Goal: Information Seeking & Learning: Check status

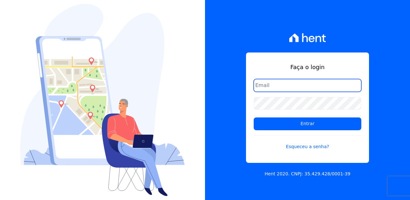
click at [278, 84] on input "email" at bounding box center [308, 85] width 108 height 13
type input "[EMAIL_ADDRESS][DOMAIN_NAME]"
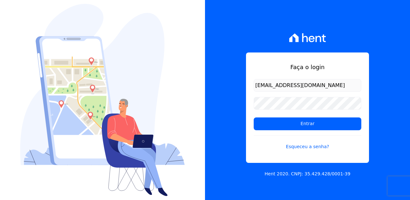
click at [294, 89] on input "[EMAIL_ADDRESS][DOMAIN_NAME]" at bounding box center [308, 85] width 108 height 13
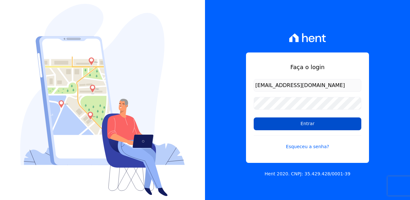
click at [305, 125] on input "Entrar" at bounding box center [308, 124] width 108 height 13
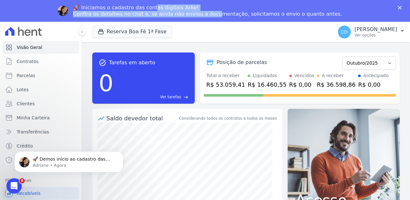
drag, startPoint x: 164, startPoint y: 10, endPoint x: 222, endPoint y: 13, distance: 57.7
click at [222, 13] on div "🚀 Iniciamos o cadastro das contas digitais Arke! Confira os detalhes no chat e,…" at bounding box center [207, 10] width 269 height 13
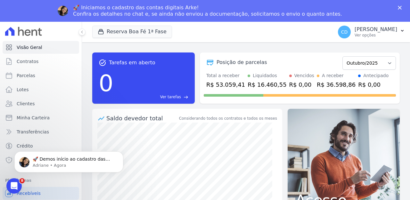
click at [403, 8] on div "Fechar" at bounding box center [401, 8] width 6 height 4
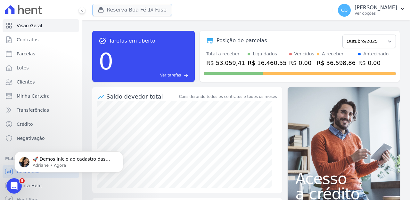
click at [123, 13] on button "Reserva Boa Fé 1ª Fase" at bounding box center [132, 10] width 80 height 12
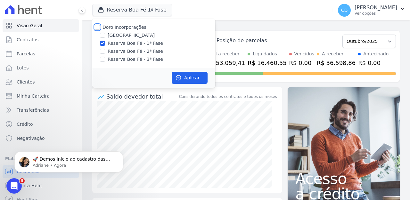
click at [99, 28] on input "Doro Incorporações" at bounding box center [97, 27] width 5 height 5
checkbox input "true"
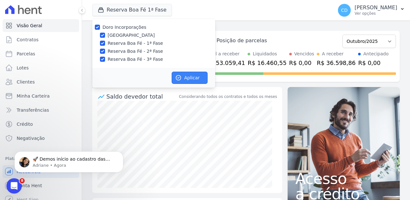
click at [188, 77] on button "Aplicar" at bounding box center [190, 78] width 36 height 12
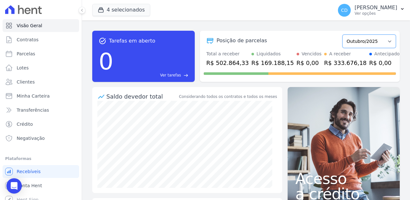
click at [360, 42] on select "Abril/2022 Maio/2022 Junho/2022 Julho/2022 Agosto/2022 Setembro/2022 Outubro/20…" at bounding box center [368, 41] width 53 height 13
click at [364, 42] on select "Abril/2022 Maio/2022 Junho/2022 Julho/2022 Agosto/2022 Setembro/2022 Outubro/20…" at bounding box center [368, 41] width 53 height 13
select select "11/2025"
click at [342, 35] on select "Abril/2022 Maio/2022 Junho/2022 Julho/2022 Agosto/2022 Setembro/2022 Outubro/20…" at bounding box center [368, 41] width 53 height 13
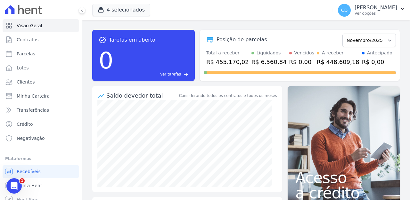
scroll to position [1, 0]
drag, startPoint x: 216, startPoint y: 62, endPoint x: 240, endPoint y: 63, distance: 24.0
click at [240, 63] on div "R$ 455.170,02" at bounding box center [227, 61] width 43 height 9
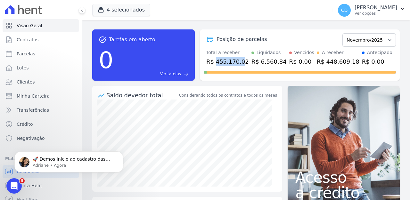
click at [225, 62] on div "R$ 455.170,02" at bounding box center [227, 61] width 43 height 9
drag, startPoint x: 240, startPoint y: 60, endPoint x: 218, endPoint y: 59, distance: 22.4
click at [218, 59] on div "R$ 455.170,02" at bounding box center [227, 61] width 43 height 9
click at [254, 61] on div "R$ 6.560,84" at bounding box center [268, 61] width 35 height 9
drag, startPoint x: 212, startPoint y: 61, endPoint x: 244, endPoint y: 63, distance: 32.1
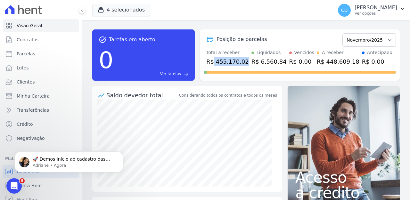
click at [244, 63] on div "Total a receber R$ 455.170,02 Liquidados R$ 6.560,84 Vencidos R$ 0,00 A receber…" at bounding box center [300, 57] width 192 height 17
click at [260, 61] on div "R$ 6.560,84" at bounding box center [268, 61] width 35 height 9
click at [357, 40] on select "Abril/2022 Maio/2022 Junho/2022 Julho/2022 Agosto/2022 Setembro/2022 Outubro/20…" at bounding box center [368, 39] width 53 height 13
select select "10/2025"
click at [342, 33] on select "Abril/2022 Maio/2022 Junho/2022 Julho/2022 Agosto/2022 Setembro/2022 Outubro/20…" at bounding box center [368, 39] width 53 height 13
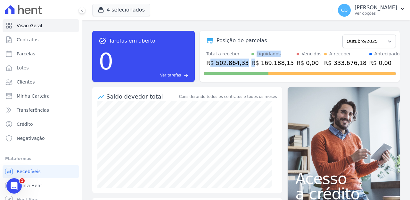
drag, startPoint x: 211, startPoint y: 64, endPoint x: 256, endPoint y: 67, distance: 44.6
click at [256, 67] on div "Total a receber R$ 502.864,33 Liquidados R$ 169.188,15 Vencidos R$ 0,00 A receb…" at bounding box center [300, 59] width 192 height 17
click at [256, 67] on div "R$ 169.188,15" at bounding box center [272, 63] width 43 height 9
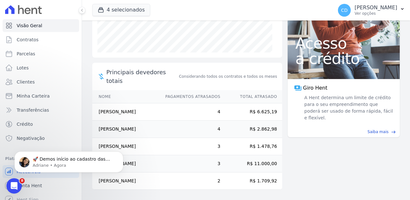
click at [181, 115] on td "4" at bounding box center [189, 111] width 61 height 17
click at [197, 173] on td "2" at bounding box center [189, 181] width 61 height 17
click at [120, 153] on icon "Dismiss notification" at bounding box center [122, 153] width 4 height 4
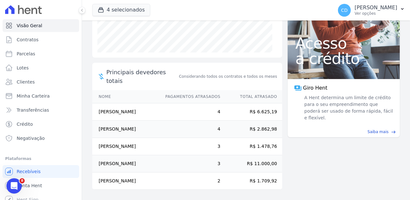
drag, startPoint x: 205, startPoint y: 83, endPoint x: 218, endPoint y: 108, distance: 28.2
click at [222, 103] on tr "Izaias De Souza Moutinho Junior 4 R$ 6.625,19" at bounding box center [187, 111] width 190 height 17
click at [213, 138] on td "3" at bounding box center [189, 146] width 61 height 17
drag, startPoint x: 134, startPoint y: 160, endPoint x: 249, endPoint y: 161, distance: 114.7
click at [249, 161] on tr "Alex Tavares Silva 3 R$ 11.000,00" at bounding box center [187, 163] width 190 height 17
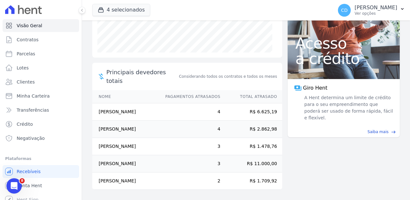
click at [260, 157] on td "R$ 11.000,00" at bounding box center [251, 163] width 61 height 17
drag, startPoint x: 273, startPoint y: 156, endPoint x: 249, endPoint y: 155, distance: 24.4
click at [249, 155] on td "R$ 11.000,00" at bounding box center [251, 163] width 61 height 17
drag, startPoint x: 239, startPoint y: 159, endPoint x: 278, endPoint y: 161, distance: 39.8
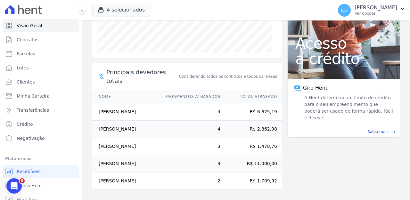
click at [278, 161] on main "task_alt Tarefas em aberto 0 Ver tarefas east Posição de parcelas Abril/2022 Ma…" at bounding box center [246, 110] width 328 height 180
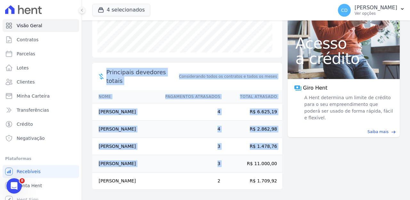
click at [273, 157] on td "R$ 11.000,00" at bounding box center [251, 163] width 61 height 17
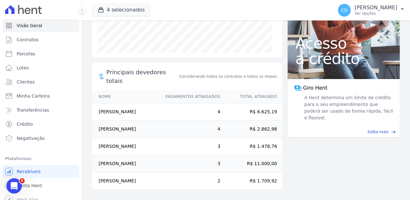
drag, startPoint x: 144, startPoint y: 157, endPoint x: 109, endPoint y: 155, distance: 35.0
click at [109, 155] on td "Alex Tavares Silva" at bounding box center [125, 163] width 67 height 17
click at [122, 158] on td "Alex Tavares Silva" at bounding box center [125, 163] width 67 height 17
drag, startPoint x: 213, startPoint y: 158, endPoint x: 248, endPoint y: 156, distance: 35.0
click at [238, 157] on tr "Alex Tavares Silva 3 R$ 11.000,00" at bounding box center [187, 163] width 190 height 17
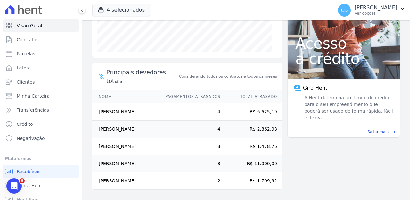
click at [251, 155] on td "R$ 11.000,00" at bounding box center [251, 163] width 61 height 17
drag, startPoint x: 224, startPoint y: 158, endPoint x: 232, endPoint y: 157, distance: 7.4
click at [228, 157] on td "R$ 11.000,00" at bounding box center [251, 163] width 61 height 17
drag, startPoint x: 232, startPoint y: 157, endPoint x: 118, endPoint y: 198, distance: 120.8
click at [211, 158] on tr "Alex Tavares Silva 3 R$ 11.000,00" at bounding box center [187, 163] width 190 height 17
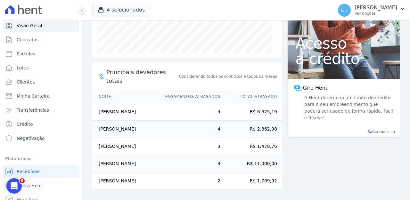
drag, startPoint x: 99, startPoint y: 155, endPoint x: 140, endPoint y: 154, distance: 40.4
click at [127, 155] on td "Alex Tavares Silva" at bounding box center [125, 163] width 67 height 17
click at [140, 155] on td "Alex Tavares Silva" at bounding box center [125, 163] width 67 height 17
drag, startPoint x: 257, startPoint y: 154, endPoint x: 216, endPoint y: 151, distance: 40.5
click at [221, 155] on td "R$ 11.000,00" at bounding box center [251, 163] width 61 height 17
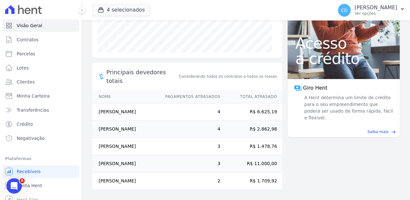
click at [221, 155] on td "R$ 11.000,00" at bounding box center [251, 163] width 61 height 17
drag, startPoint x: 145, startPoint y: 158, endPoint x: 256, endPoint y: 155, distance: 111.2
click at [256, 155] on tr "Alex Tavares Silva 3 R$ 11.000,00" at bounding box center [187, 163] width 190 height 17
click at [256, 155] on td "R$ 11.000,00" at bounding box center [251, 163] width 61 height 17
drag, startPoint x: 263, startPoint y: 156, endPoint x: 279, endPoint y: 160, distance: 16.4
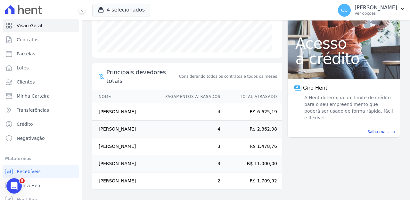
click at [264, 157] on td "R$ 11.000,00" at bounding box center [251, 163] width 61 height 17
drag, startPoint x: 250, startPoint y: 158, endPoint x: 240, endPoint y: 156, distance: 10.3
click at [240, 156] on td "R$ 11.000,00" at bounding box center [251, 163] width 61 height 17
click at [247, 156] on td "R$ 11.000,00" at bounding box center [251, 163] width 61 height 17
click at [247, 177] on td "R$ 1.709,92" at bounding box center [251, 181] width 61 height 17
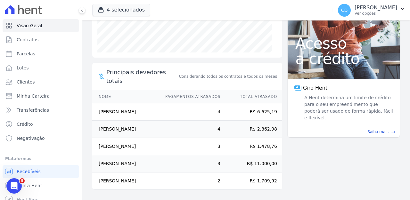
drag, startPoint x: 241, startPoint y: 157, endPoint x: 262, endPoint y: 159, distance: 21.3
click at [262, 159] on td "R$ 11.000,00" at bounding box center [251, 163] width 61 height 17
click at [264, 158] on td "R$ 11.000,00" at bounding box center [251, 163] width 61 height 17
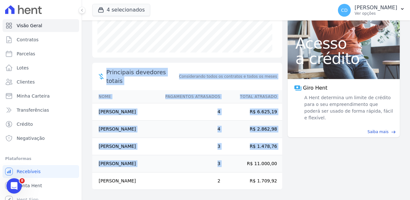
drag, startPoint x: 277, startPoint y: 157, endPoint x: 249, endPoint y: 154, distance: 28.0
click at [249, 154] on main "task_alt Tarefas em aberto 0 Ver tarefas east Posição de parcelas Abril/2022 Ma…" at bounding box center [246, 110] width 328 height 180
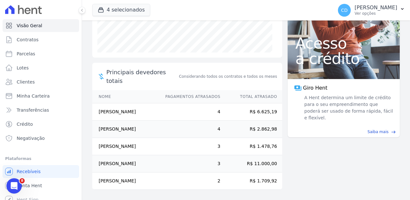
click at [249, 155] on td "R$ 11.000,00" at bounding box center [251, 163] width 61 height 17
drag, startPoint x: 247, startPoint y: 153, endPoint x: 268, endPoint y: 156, distance: 21.3
click at [268, 156] on td "R$ 11.000,00" at bounding box center [251, 163] width 61 height 17
drag, startPoint x: 268, startPoint y: 156, endPoint x: 251, endPoint y: 151, distance: 18.3
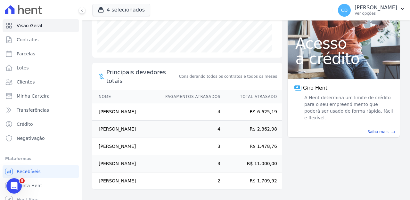
click at [251, 155] on td "R$ 11.000,00" at bounding box center [251, 163] width 61 height 17
click at [259, 155] on td "R$ 11.000,00" at bounding box center [251, 163] width 61 height 17
drag, startPoint x: 273, startPoint y: 159, endPoint x: 244, endPoint y: 159, distance: 28.8
click at [244, 159] on td "R$ 11.000,00" at bounding box center [251, 163] width 61 height 17
click at [269, 142] on td "R$ 1.478,76" at bounding box center [251, 146] width 61 height 17
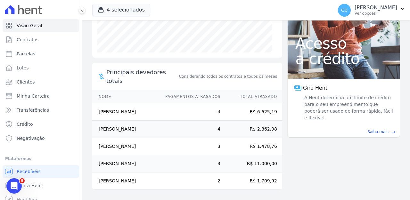
scroll to position [152, 0]
drag, startPoint x: 270, startPoint y: 157, endPoint x: 248, endPoint y: 157, distance: 22.1
click at [248, 157] on td "R$ 11.000,00" at bounding box center [251, 163] width 61 height 17
click at [253, 155] on td "R$ 11.000,00" at bounding box center [251, 163] width 61 height 17
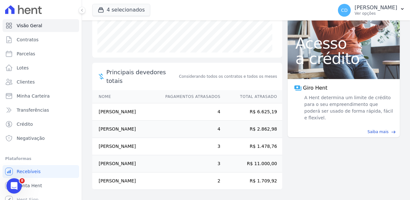
drag, startPoint x: 219, startPoint y: 159, endPoint x: 215, endPoint y: 153, distance: 7.1
click at [214, 155] on tr "Alex Tavares Silva 3 R$ 11.000,00" at bounding box center [187, 163] width 190 height 17
click at [216, 155] on td "3" at bounding box center [189, 163] width 61 height 17
drag, startPoint x: 241, startPoint y: 157, endPoint x: 249, endPoint y: 158, distance: 7.7
click at [249, 158] on td "R$ 11.000,00" at bounding box center [251, 163] width 61 height 17
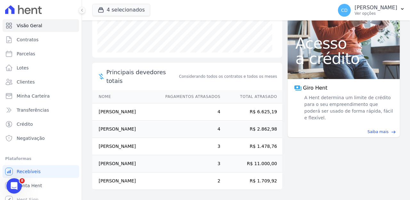
drag, startPoint x: 265, startPoint y: 168, endPoint x: 273, endPoint y: 161, distance: 10.7
click at [276, 168] on tbody "Izaias De Souza Moutinho Junior 4 R$ 6.625,19 Lucineia Xavier Ferrari De Olivei…" at bounding box center [187, 146] width 190 height 86
click at [270, 159] on td "R$ 11.000,00" at bounding box center [251, 163] width 61 height 17
drag, startPoint x: 238, startPoint y: 130, endPoint x: 269, endPoint y: 134, distance: 31.6
click at [269, 138] on td "R$ 1.478,76" at bounding box center [251, 146] width 61 height 17
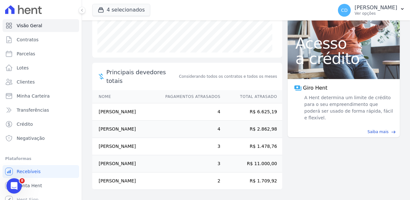
click at [269, 138] on td "R$ 1.478,76" at bounding box center [251, 146] width 61 height 17
drag, startPoint x: 273, startPoint y: 159, endPoint x: 254, endPoint y: 157, distance: 19.0
click at [254, 157] on td "R$ 11.000,00" at bounding box center [251, 163] width 61 height 17
click at [253, 156] on td "R$ 11.000,00" at bounding box center [251, 163] width 61 height 17
click at [249, 159] on td "R$ 11.000,00" at bounding box center [251, 163] width 61 height 17
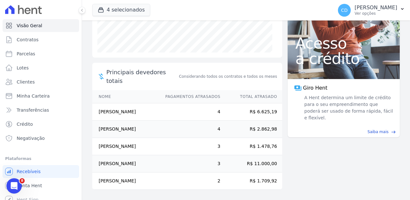
drag, startPoint x: 256, startPoint y: 154, endPoint x: 273, endPoint y: 155, distance: 17.6
click at [277, 159] on td "R$ 11.000,00" at bounding box center [251, 163] width 61 height 17
click at [273, 155] on td "R$ 11.000,00" at bounding box center [251, 163] width 61 height 17
drag, startPoint x: 266, startPoint y: 157, endPoint x: 223, endPoint y: 158, distance: 43.2
click at [223, 158] on td "R$ 11.000,00" at bounding box center [251, 163] width 61 height 17
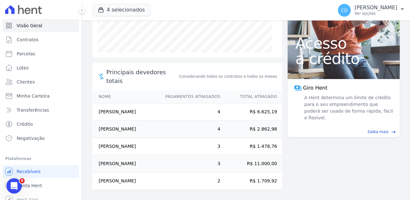
drag, startPoint x: 226, startPoint y: 157, endPoint x: 268, endPoint y: 164, distance: 42.6
click at [268, 165] on td "R$ 11.000,00" at bounding box center [251, 163] width 61 height 17
click at [268, 164] on td "R$ 11.000,00" at bounding box center [251, 163] width 61 height 17
drag, startPoint x: 262, startPoint y: 157, endPoint x: 266, endPoint y: 159, distance: 5.0
click at [266, 159] on td "R$ 11.000,00" at bounding box center [251, 163] width 61 height 17
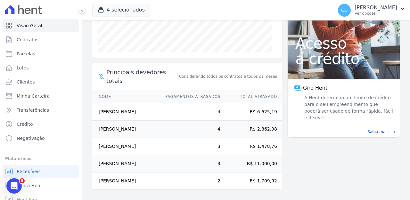
click at [266, 159] on td "R$ 11.000,00" at bounding box center [251, 163] width 61 height 17
drag, startPoint x: 270, startPoint y: 158, endPoint x: 248, endPoint y: 158, distance: 22.1
click at [248, 158] on td "R$ 11.000,00" at bounding box center [251, 163] width 61 height 17
drag, startPoint x: 250, startPoint y: 158, endPoint x: 255, endPoint y: 156, distance: 4.8
click at [252, 157] on td "R$ 11.000,00" at bounding box center [251, 163] width 61 height 17
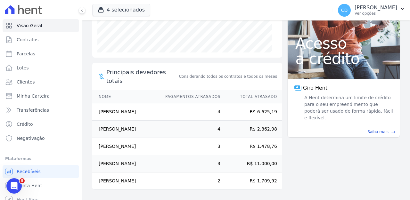
drag, startPoint x: 271, startPoint y: 156, endPoint x: 242, endPoint y: 156, distance: 28.2
click at [242, 156] on td "R$ 11.000,00" at bounding box center [251, 163] width 61 height 17
click at [243, 156] on td "R$ 11.000,00" at bounding box center [251, 163] width 61 height 17
drag, startPoint x: 241, startPoint y: 156, endPoint x: 276, endPoint y: 157, distance: 35.6
click at [276, 157] on td "R$ 11.000,00" at bounding box center [251, 163] width 61 height 17
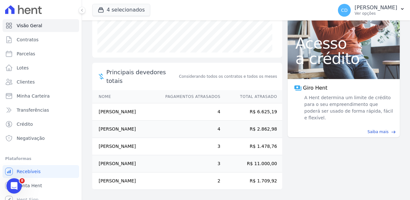
click at [275, 156] on td "R$ 11.000,00" at bounding box center [251, 163] width 61 height 17
drag, startPoint x: 273, startPoint y: 157, endPoint x: 240, endPoint y: 159, distance: 33.0
click at [240, 159] on td "R$ 11.000,00" at bounding box center [251, 163] width 61 height 17
drag, startPoint x: 231, startPoint y: 158, endPoint x: 201, endPoint y: 160, distance: 29.2
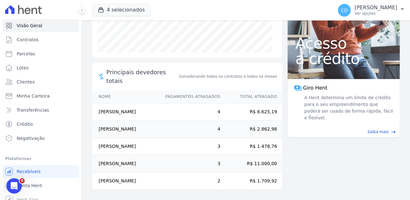
click at [201, 161] on tr "Alex Tavares Silva 3 R$ 11.000,00" at bounding box center [187, 163] width 190 height 17
click at [224, 155] on td "R$ 11.000,00" at bounding box center [251, 163] width 61 height 17
click at [221, 160] on td "R$ 11.000,00" at bounding box center [251, 163] width 61 height 17
drag, startPoint x: 214, startPoint y: 159, endPoint x: 190, endPoint y: 159, distance: 23.4
click at [190, 159] on tr "Alex Tavares Silva 3 R$ 11.000,00" at bounding box center [187, 163] width 190 height 17
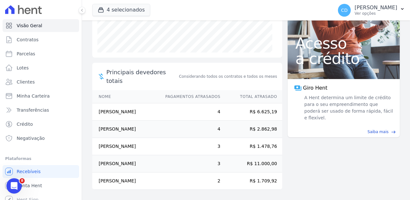
drag, startPoint x: 211, startPoint y: 158, endPoint x: 220, endPoint y: 161, distance: 9.5
click at [212, 158] on td "3" at bounding box center [189, 163] width 61 height 17
drag, startPoint x: 250, startPoint y: 167, endPoint x: 241, endPoint y: 157, distance: 13.6
click at [250, 173] on td "R$ 1.709,92" at bounding box center [251, 181] width 61 height 17
drag, startPoint x: 241, startPoint y: 157, endPoint x: 270, endPoint y: 153, distance: 29.0
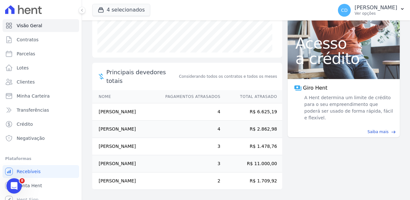
click at [271, 155] on td "R$ 11.000,00" at bounding box center [251, 163] width 61 height 17
click at [270, 156] on td "R$ 11.000,00" at bounding box center [251, 163] width 61 height 17
click at [262, 160] on td "R$ 11.000,00" at bounding box center [251, 163] width 61 height 17
click at [262, 159] on td "R$ 11.000,00" at bounding box center [251, 163] width 61 height 17
click at [264, 158] on td "R$ 11.000,00" at bounding box center [251, 163] width 61 height 17
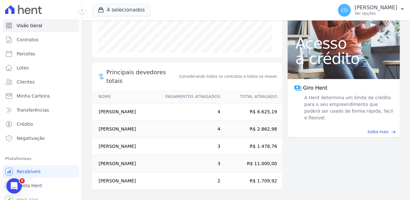
click at [257, 155] on td "R$ 11.000,00" at bounding box center [251, 163] width 61 height 17
drag, startPoint x: 310, startPoint y: 168, endPoint x: 234, endPoint y: 130, distance: 85.1
click at [310, 167] on main "task_alt Tarefas em aberto 0 Ver tarefas east Posição de parcelas Abril/2022 Ma…" at bounding box center [246, 110] width 328 height 180
click at [259, 103] on td "R$ 6.625,19" at bounding box center [251, 111] width 61 height 17
drag, startPoint x: 252, startPoint y: 89, endPoint x: 269, endPoint y: 90, distance: 17.3
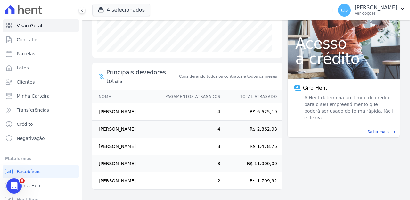
click at [269, 103] on td "R$ 6.625,19" at bounding box center [251, 111] width 61 height 17
click at [272, 103] on td "R$ 6.625,19" at bounding box center [251, 111] width 61 height 17
drag, startPoint x: 266, startPoint y: 91, endPoint x: 261, endPoint y: 91, distance: 5.1
click at [261, 103] on td "R$ 6.625,19" at bounding box center [251, 111] width 61 height 17
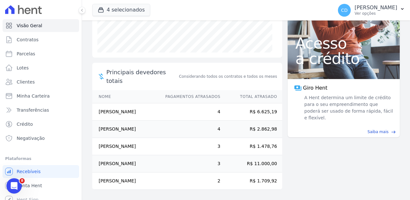
click at [254, 103] on td "R$ 6.625,19" at bounding box center [251, 111] width 61 height 17
drag, startPoint x: 250, startPoint y: 88, endPoint x: 265, endPoint y: 89, distance: 14.4
click at [265, 103] on td "R$ 6.625,19" at bounding box center [251, 111] width 61 height 17
click at [268, 103] on td "R$ 6.625,19" at bounding box center [251, 111] width 61 height 17
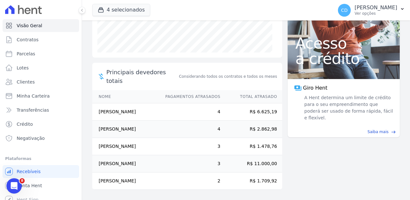
click at [268, 103] on td "R$ 6.625,19" at bounding box center [251, 111] width 61 height 17
drag, startPoint x: 270, startPoint y: 156, endPoint x: 230, endPoint y: 152, distance: 40.9
click at [230, 155] on td "R$ 11.000,00" at bounding box center [251, 163] width 61 height 17
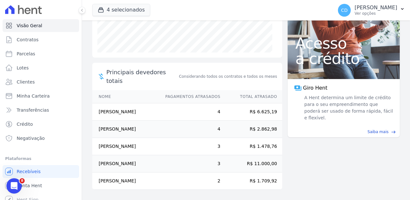
click at [231, 155] on td "R$ 11.000,00" at bounding box center [251, 163] width 61 height 17
